Goal: Task Accomplishment & Management: Manage account settings

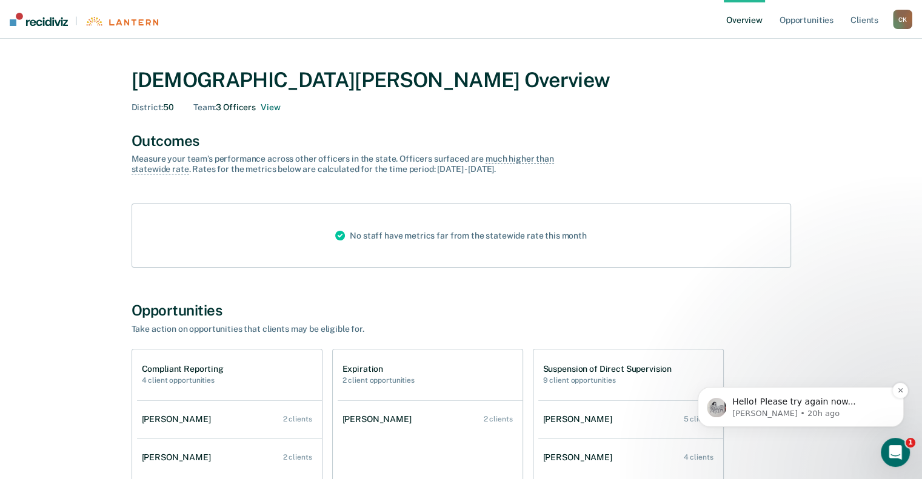
click at [809, 409] on p "[PERSON_NAME] • 20h ago" at bounding box center [810, 413] width 156 height 11
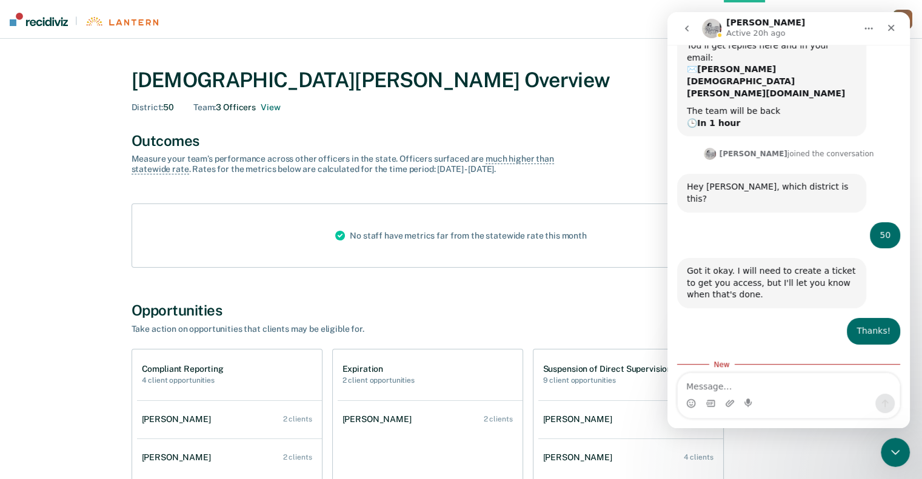
scroll to position [102, 0]
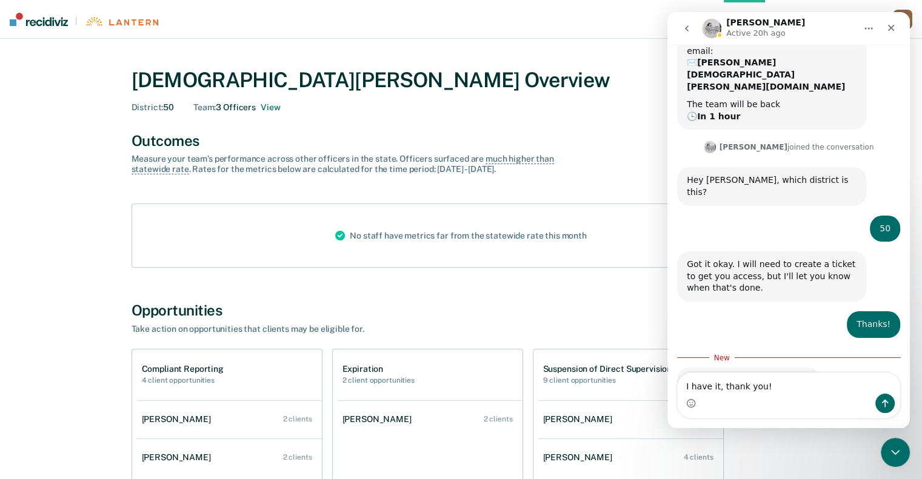
type textarea "I have it, thank you!"
click at [888, 405] on icon "Send a message…" at bounding box center [885, 404] width 10 height 10
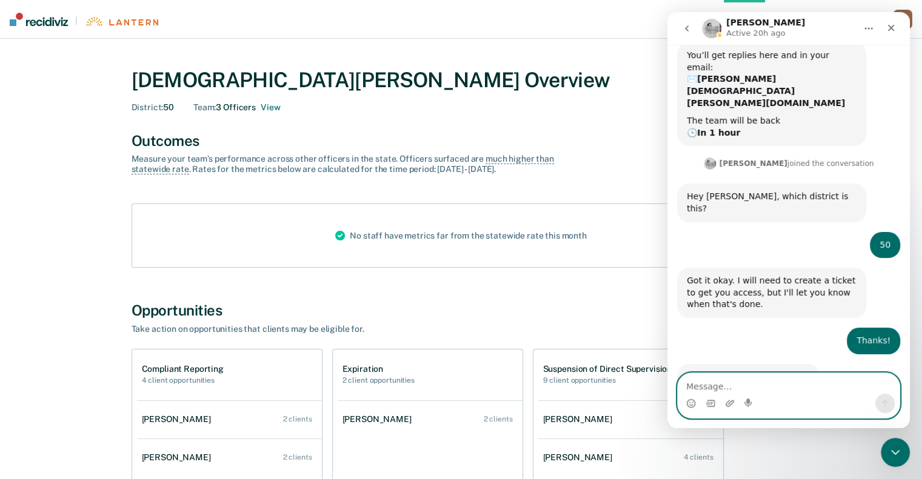
scroll to position [150, 0]
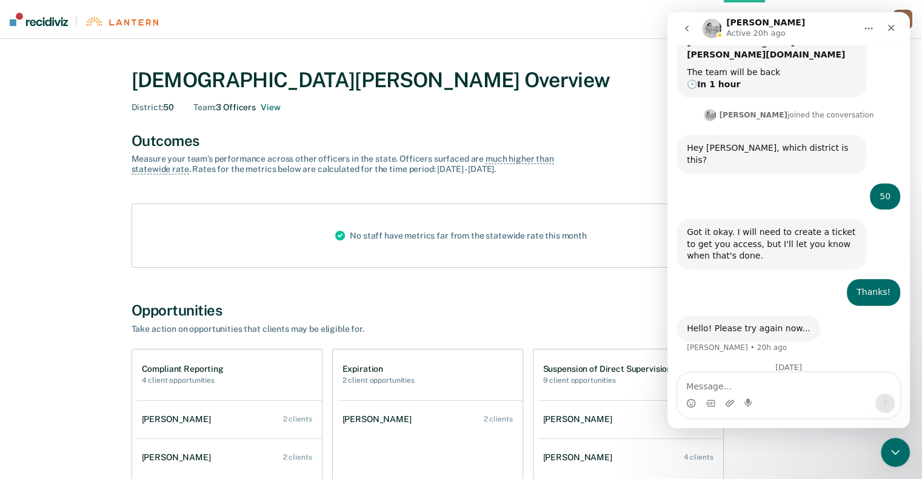
click at [605, 281] on div "[PERSON_NAME] Overview District : 50 Team : 3 Officers View Outcomes Measure yo…" at bounding box center [461, 339] width 727 height 573
click at [897, 30] on div "Close" at bounding box center [891, 28] width 22 height 22
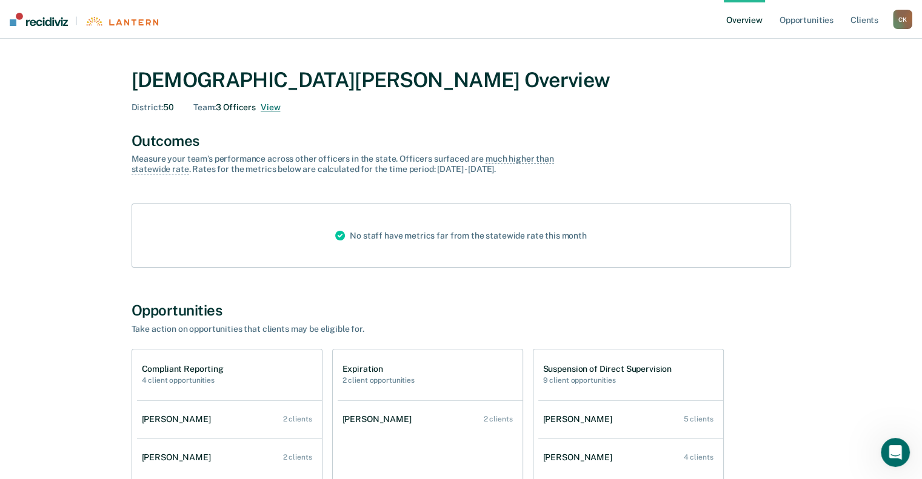
click at [272, 106] on button "View" at bounding box center [270, 107] width 19 height 10
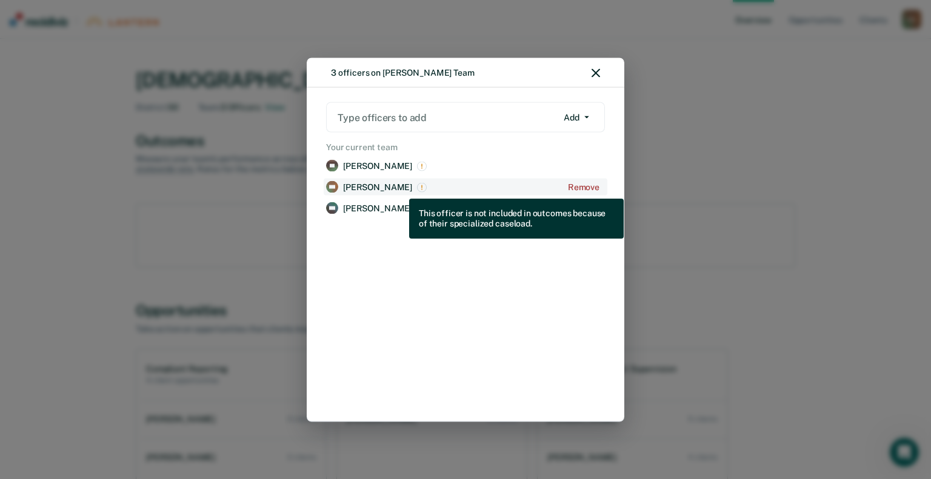
click at [417, 190] on img "View supervision staff details for Aidan Breen" at bounding box center [422, 187] width 10 height 10
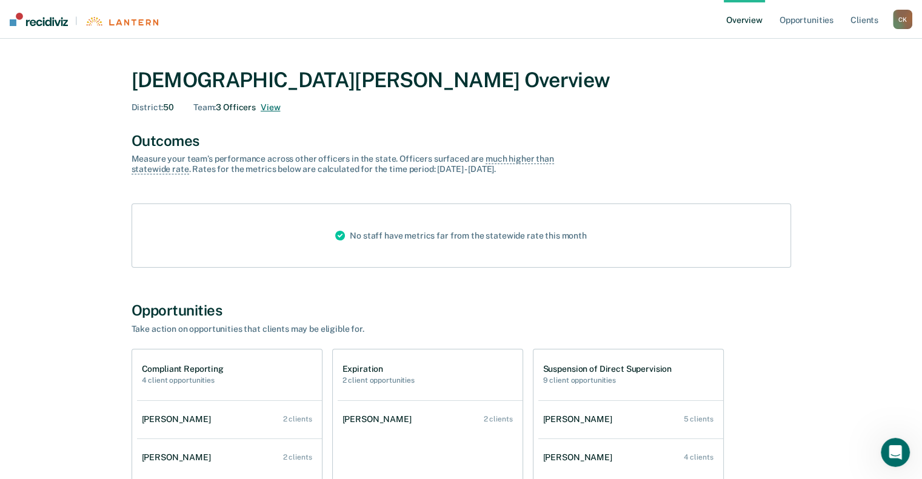
click at [275, 106] on button "View" at bounding box center [270, 107] width 19 height 10
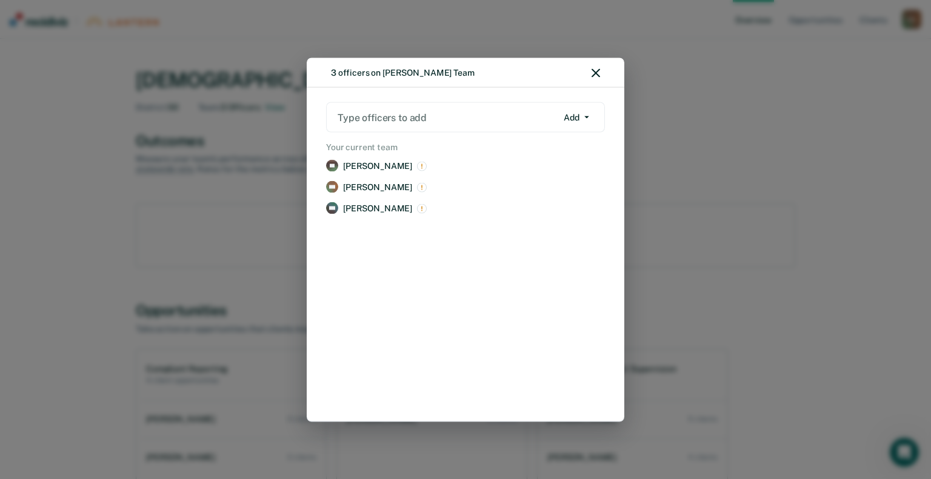
click at [588, 114] on button "Add" at bounding box center [576, 117] width 36 height 19
click at [419, 116] on div at bounding box center [447, 117] width 219 height 14
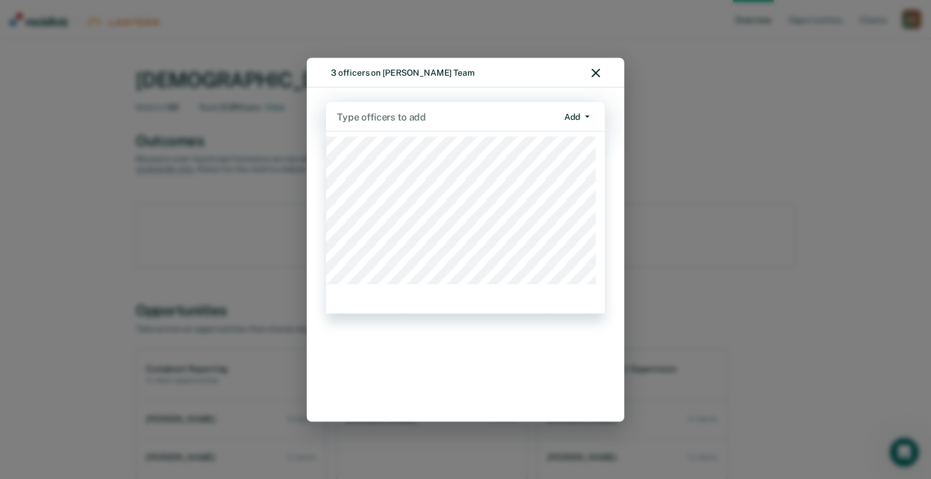
click at [396, 114] on div at bounding box center [447, 117] width 221 height 14
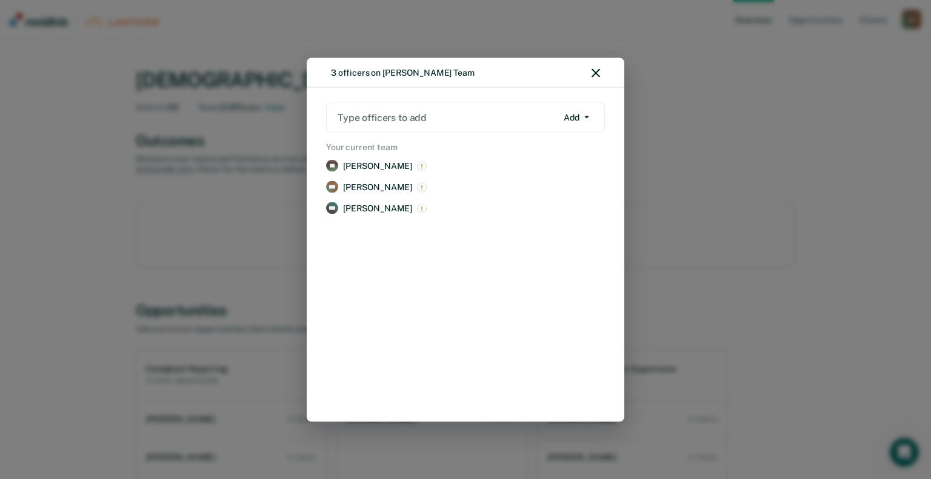
click at [396, 114] on div at bounding box center [447, 117] width 219 height 14
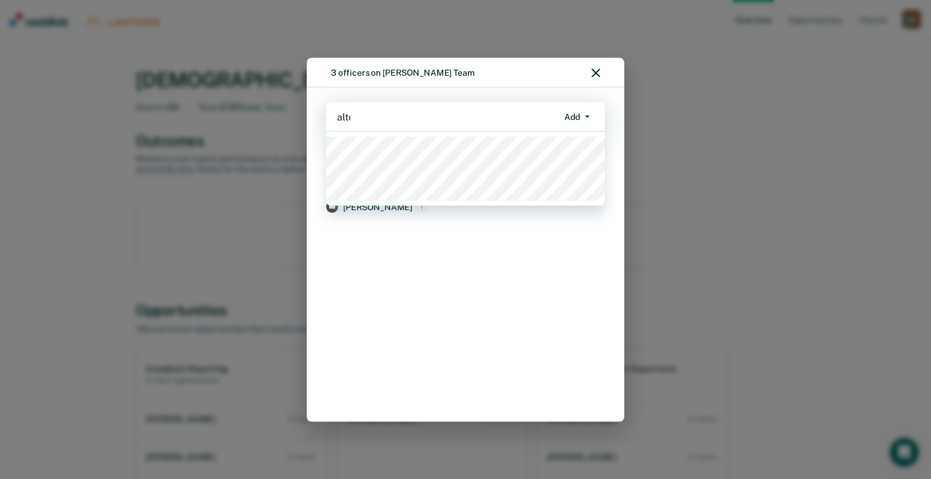
type input "[PERSON_NAME]"
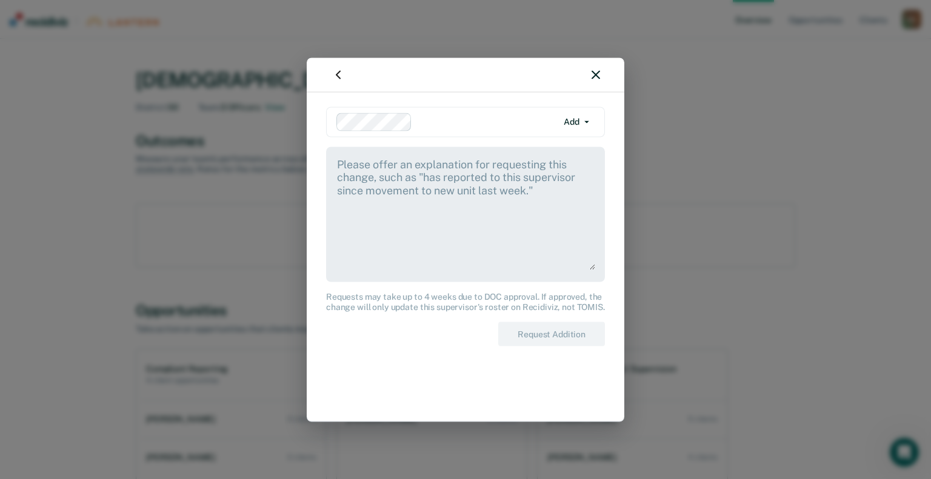
click at [505, 209] on textarea at bounding box center [465, 212] width 259 height 113
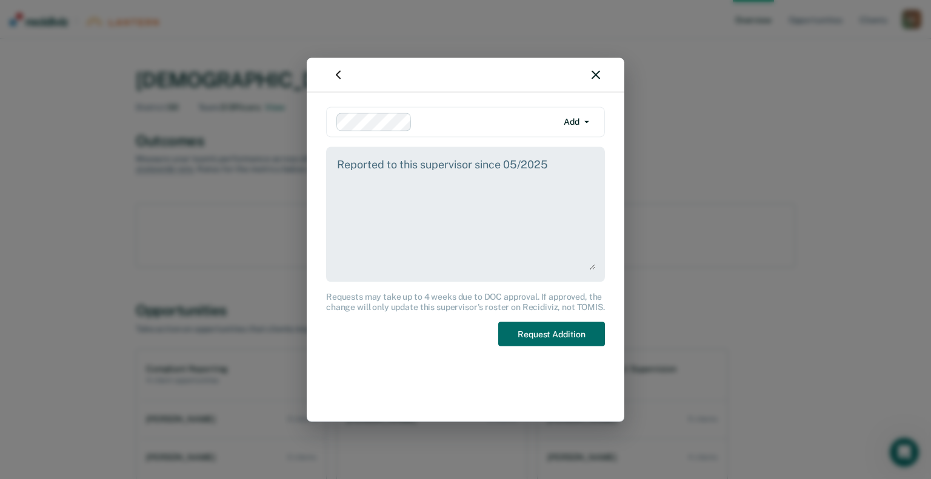
drag, startPoint x: 578, startPoint y: 168, endPoint x: 281, endPoint y: 176, distance: 297.7
click at [281, 176] on div "Add Add Remove Reported to this supervisor since 05/2025 Requests may take up t…" at bounding box center [465, 239] width 931 height 479
type textarea "Reported to this supervisor since 05/2025"
click at [540, 339] on button "Request Addition" at bounding box center [551, 334] width 107 height 25
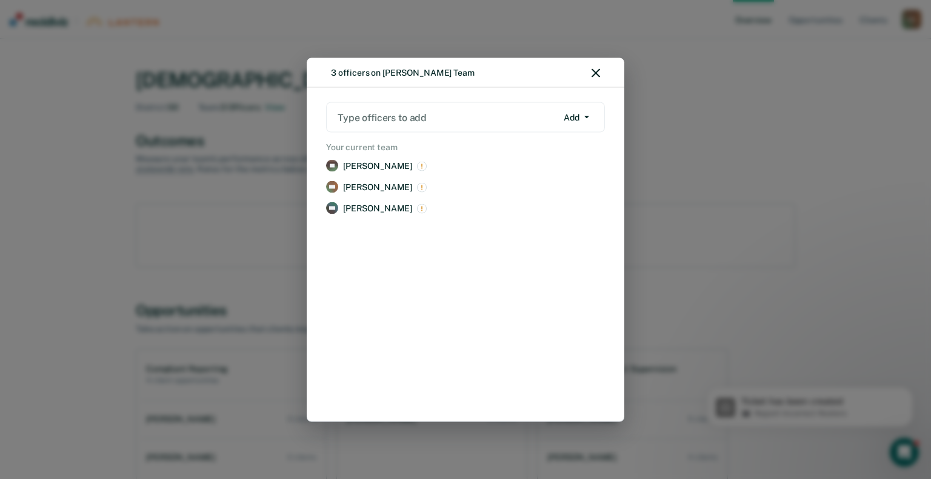
click at [590, 70] on div "3 officers on [PERSON_NAME] Team" at bounding box center [466, 73] width 318 height 30
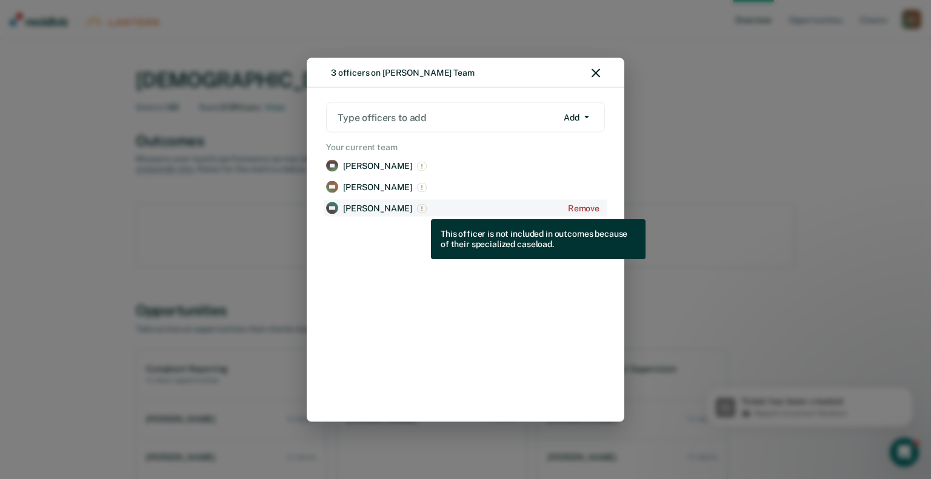
click at [422, 210] on img "View supervision staff details for Angelina Mahran" at bounding box center [422, 209] width 10 height 10
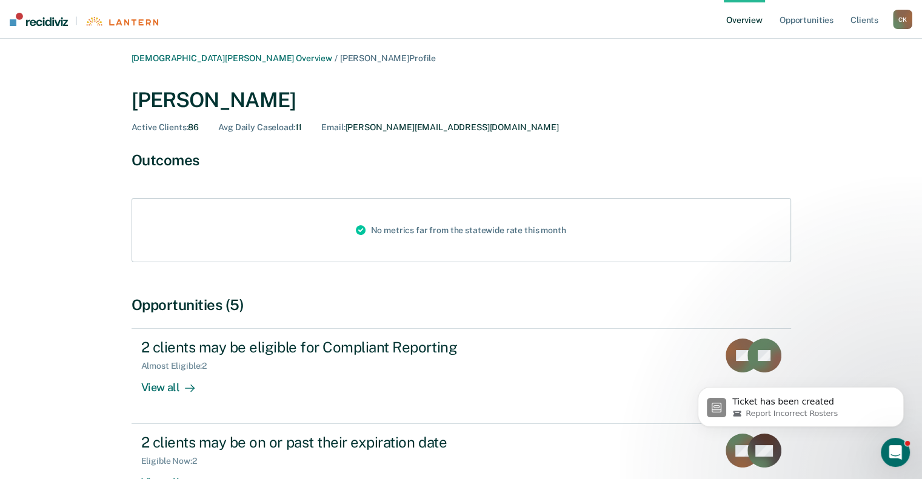
click at [37, 18] on img at bounding box center [39, 19] width 58 height 13
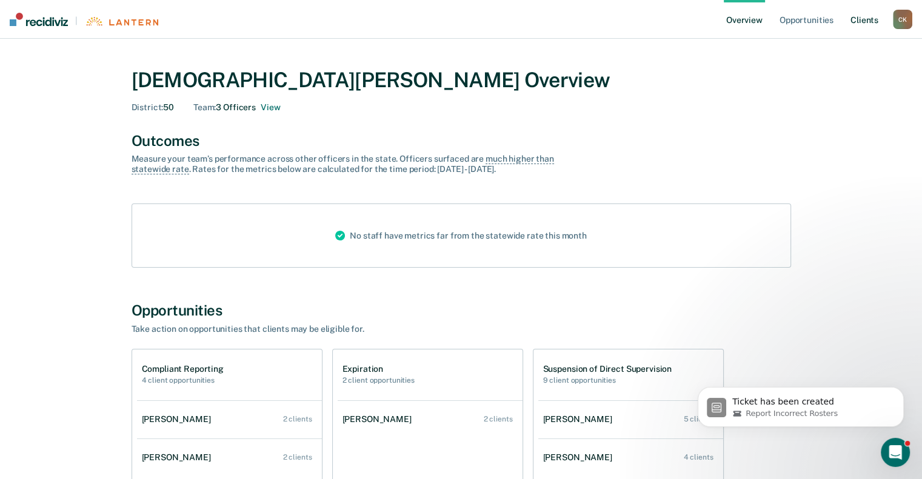
click at [871, 23] on link "Client s" at bounding box center [864, 19] width 33 height 39
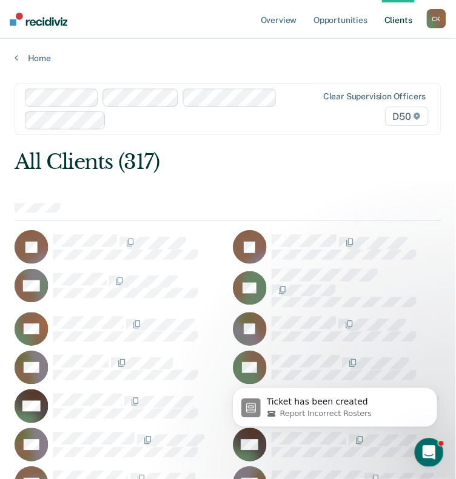
scroll to position [150, 0]
